Goal: Task Accomplishment & Management: Complete application form

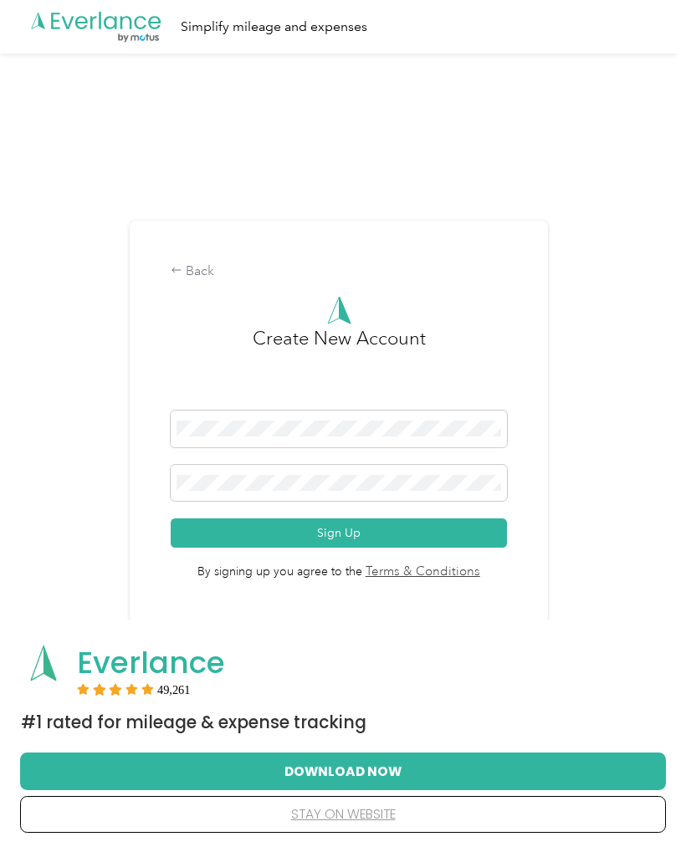
click at [428, 534] on button "Sign Up" at bounding box center [339, 533] width 336 height 29
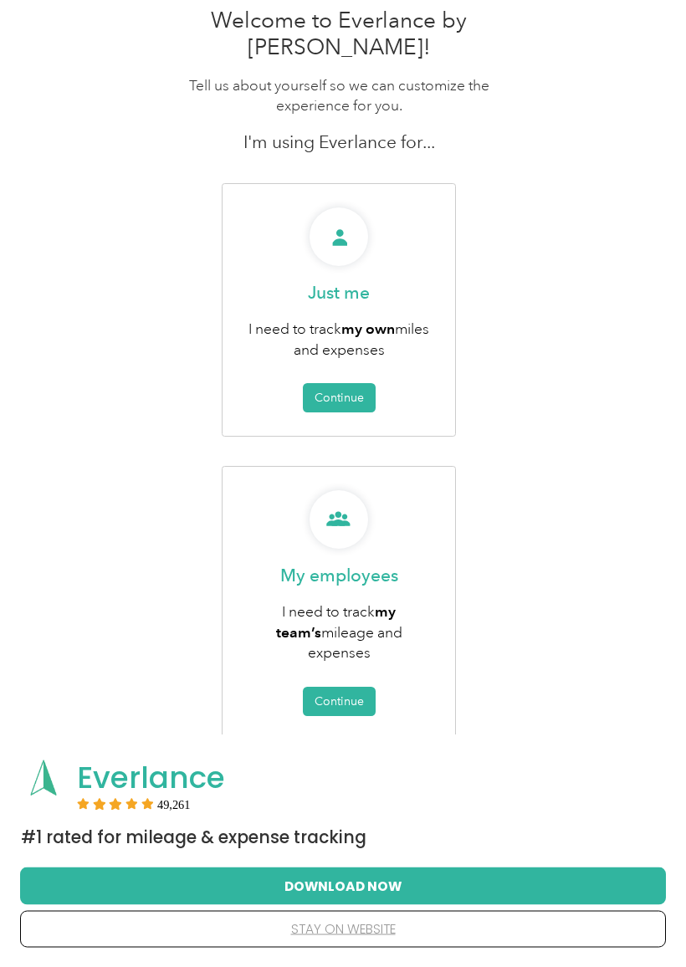
scroll to position [84, 0]
click at [338, 383] on button "Continue" at bounding box center [339, 397] width 73 height 29
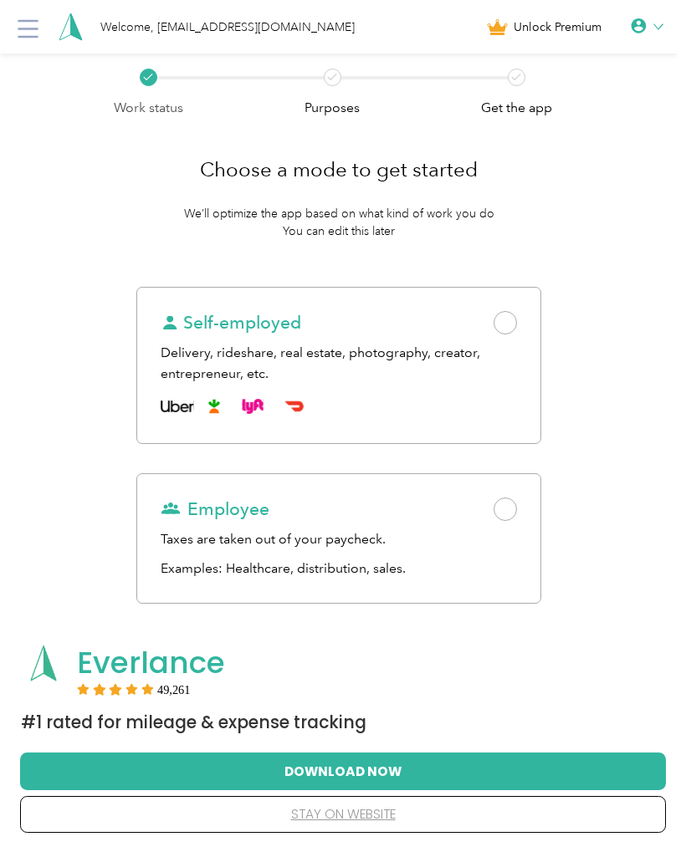
click at [517, 504] on span at bounding box center [505, 509] width 23 height 23
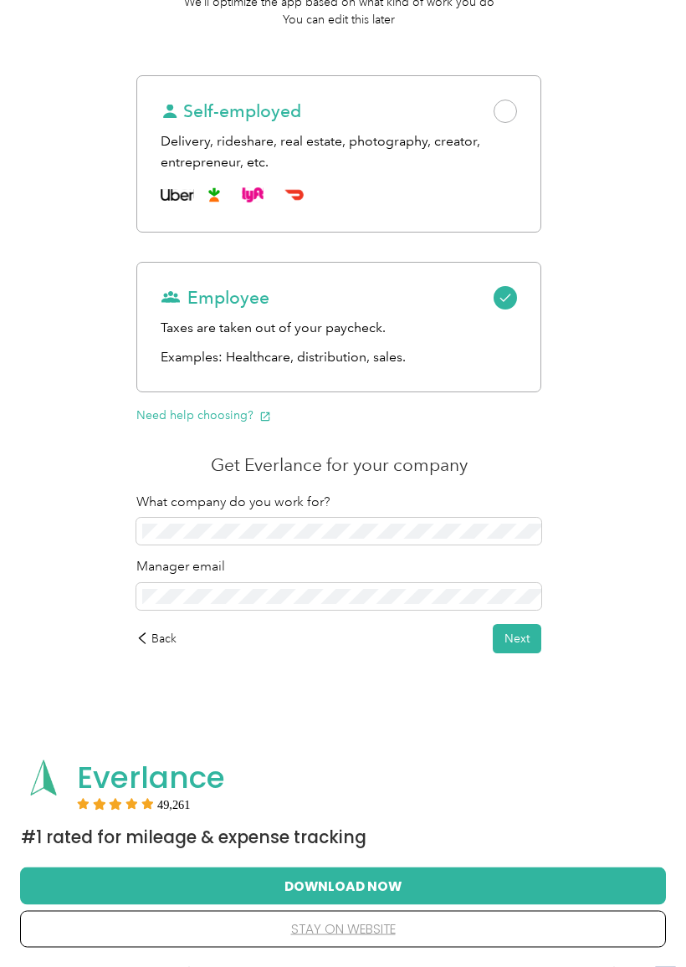
scroll to position [212, 0]
click at [537, 628] on button "Next" at bounding box center [517, 638] width 49 height 29
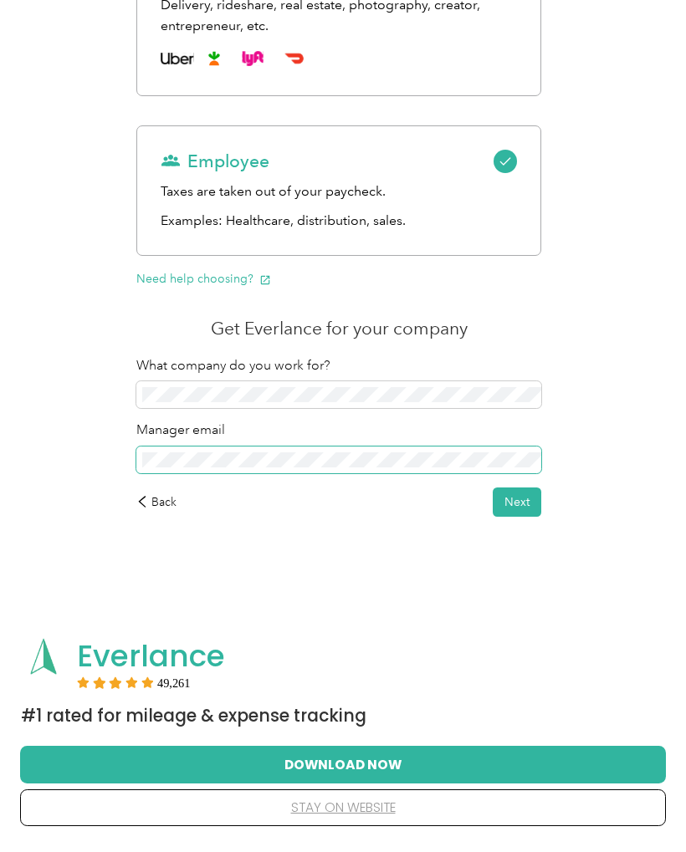
scroll to position [348, 0]
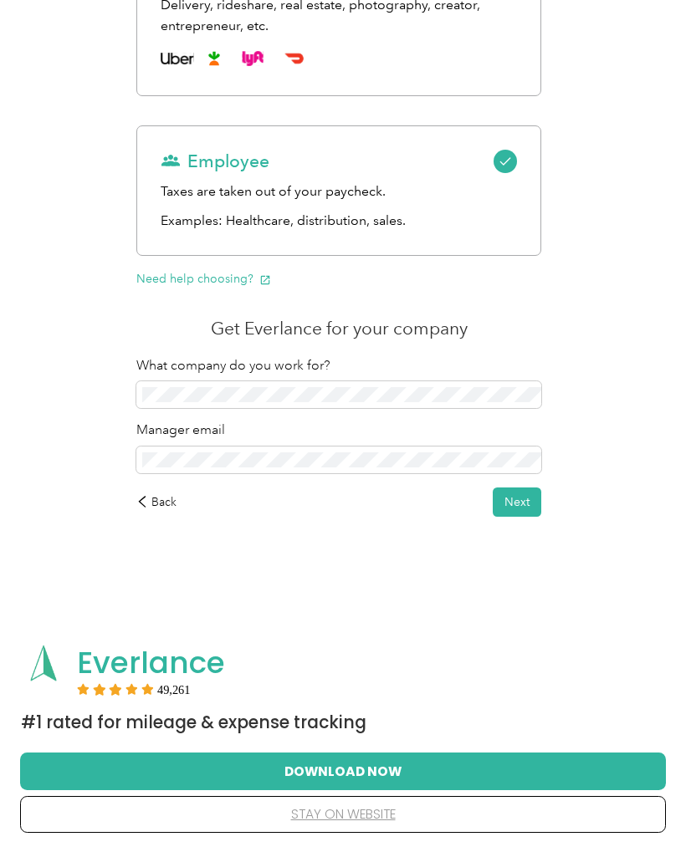
click at [534, 505] on button "Next" at bounding box center [517, 502] width 49 height 29
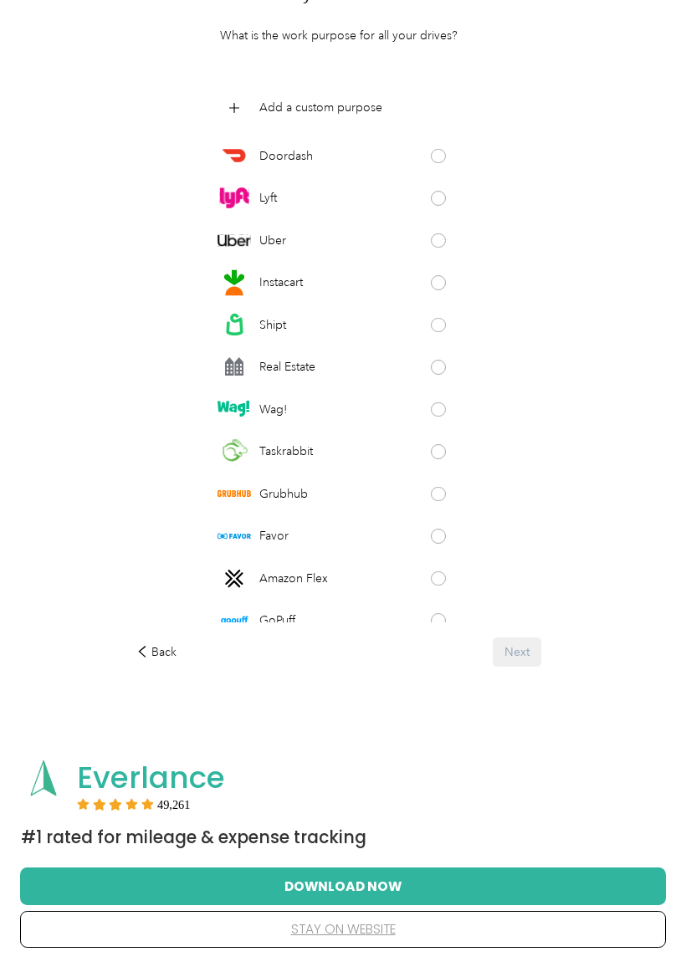
click at [335, 111] on p "Add a custom purpose" at bounding box center [320, 108] width 123 height 18
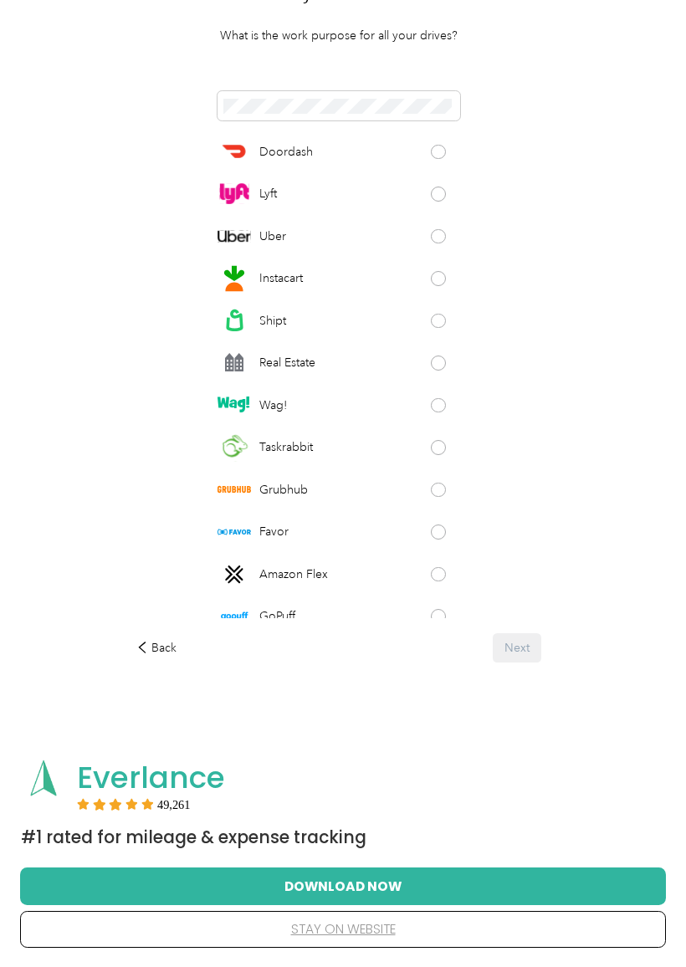
click at [356, 852] on button "Download Now" at bounding box center [343, 885] width 592 height 35
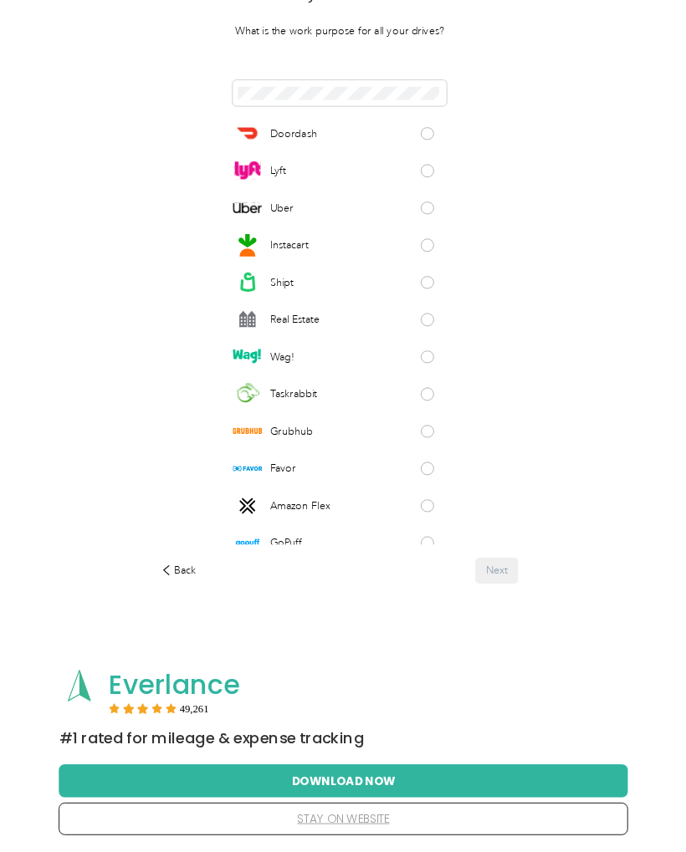
scroll to position [225, 0]
